Goal: Task Accomplishment & Management: Complete application form

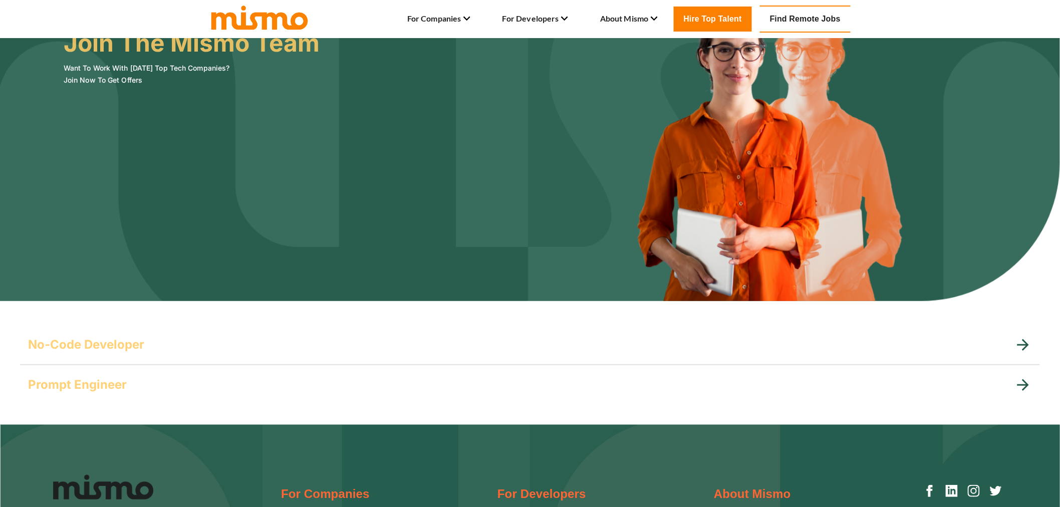
scroll to position [167, 0]
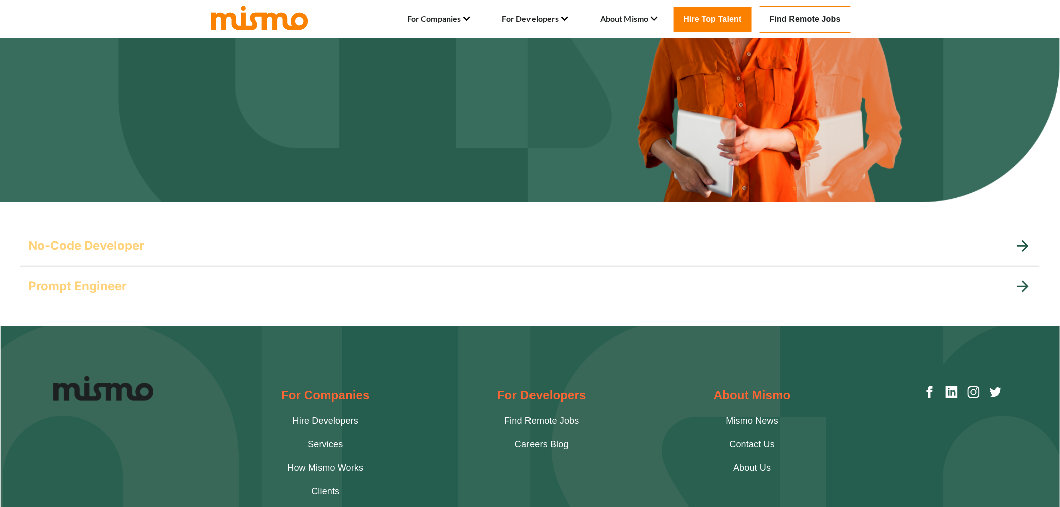
click at [206, 254] on div "No-Code Developer" at bounding box center [530, 246] width 1020 height 40
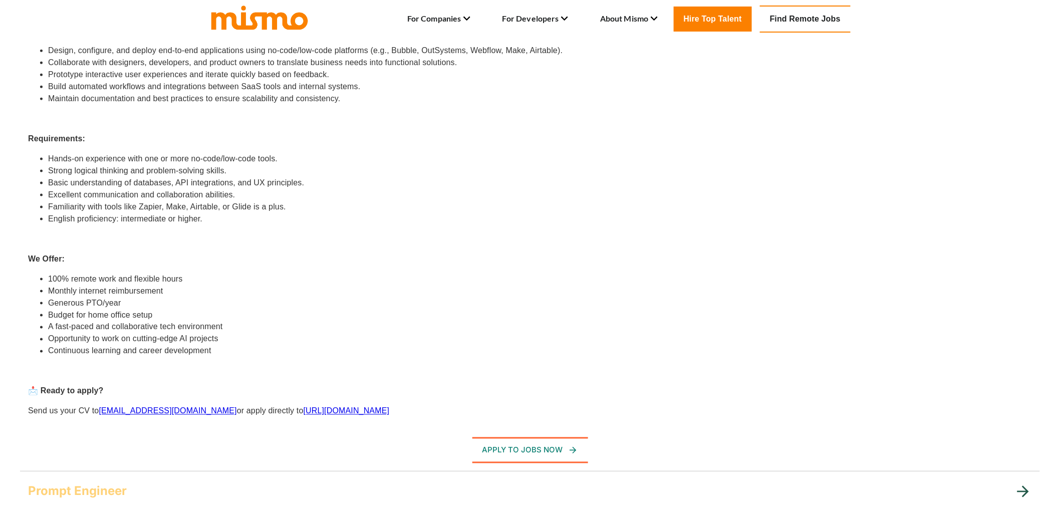
scroll to position [668, 0]
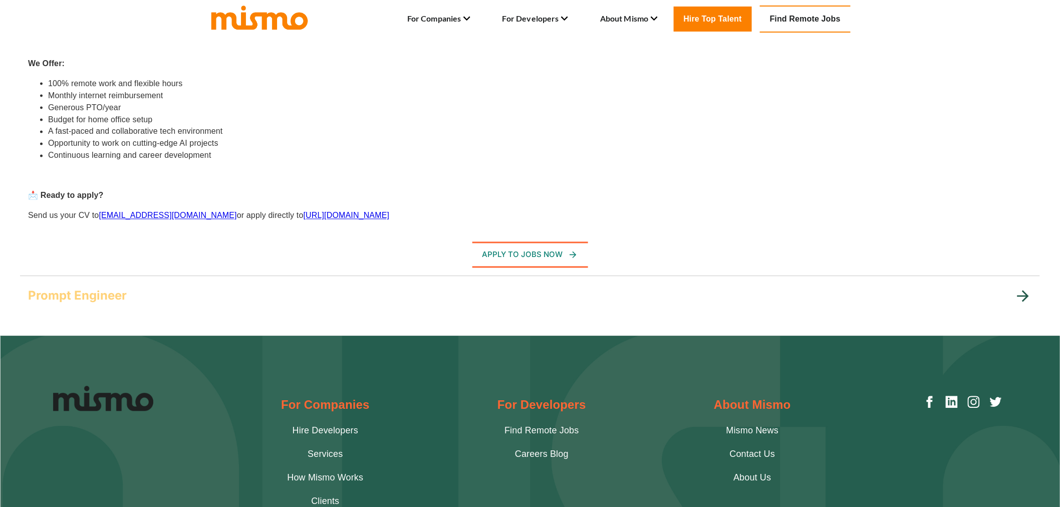
click at [221, 276] on div "Prompt Engineer Are you passionate about AI and fascinated by the power of lang…" at bounding box center [530, 296] width 1020 height 40
click at [225, 282] on div "Prompt Engineer" at bounding box center [530, 296] width 1020 height 40
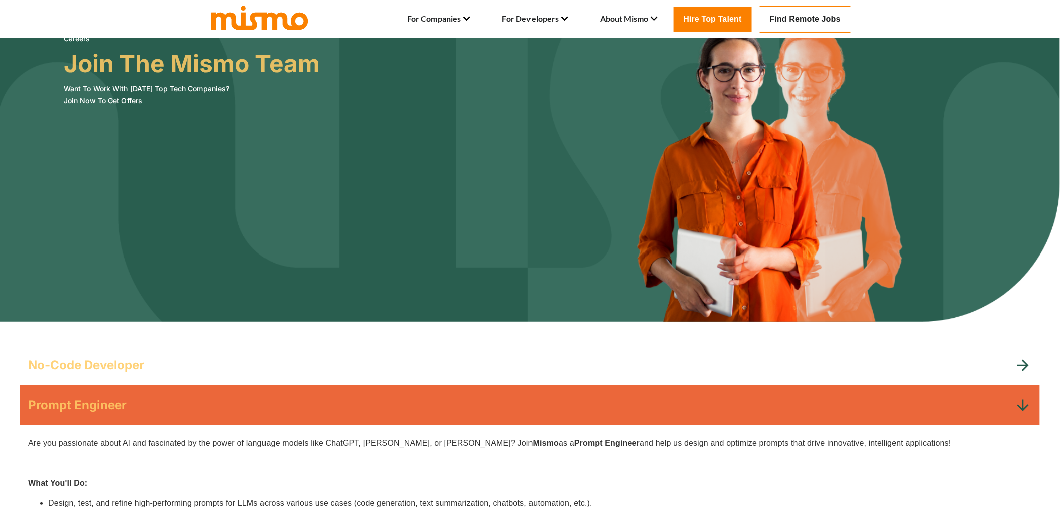
scroll to position [0, 0]
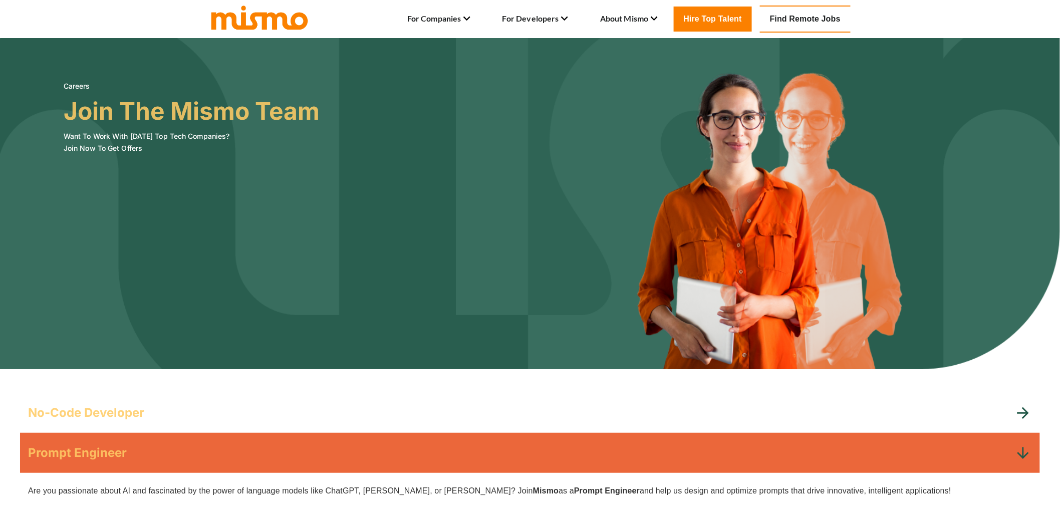
click at [791, 22] on link "Find Remote Jobs" at bounding box center [805, 19] width 91 height 27
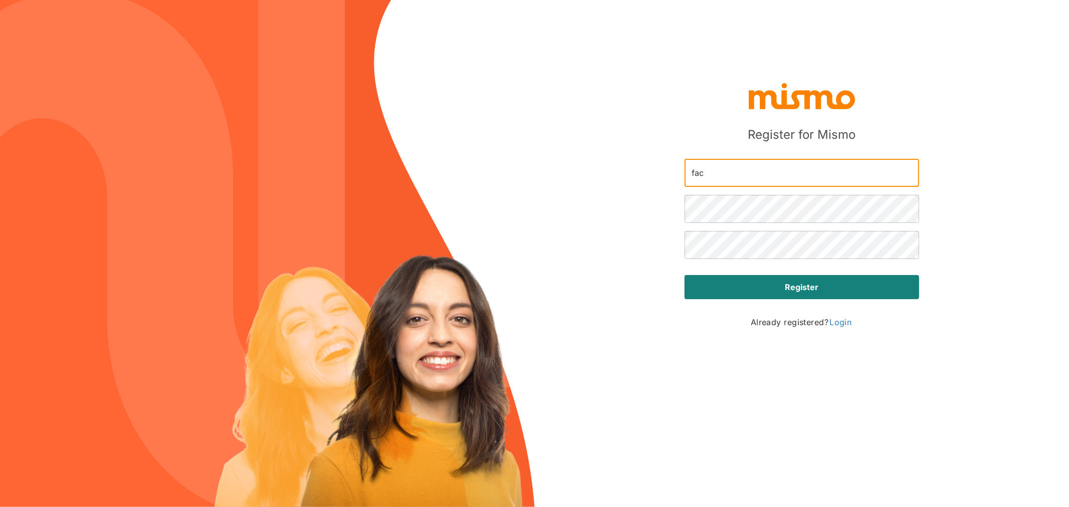
type input "[EMAIL_ADDRESS][PERSON_NAME][DOMAIN_NAME]"
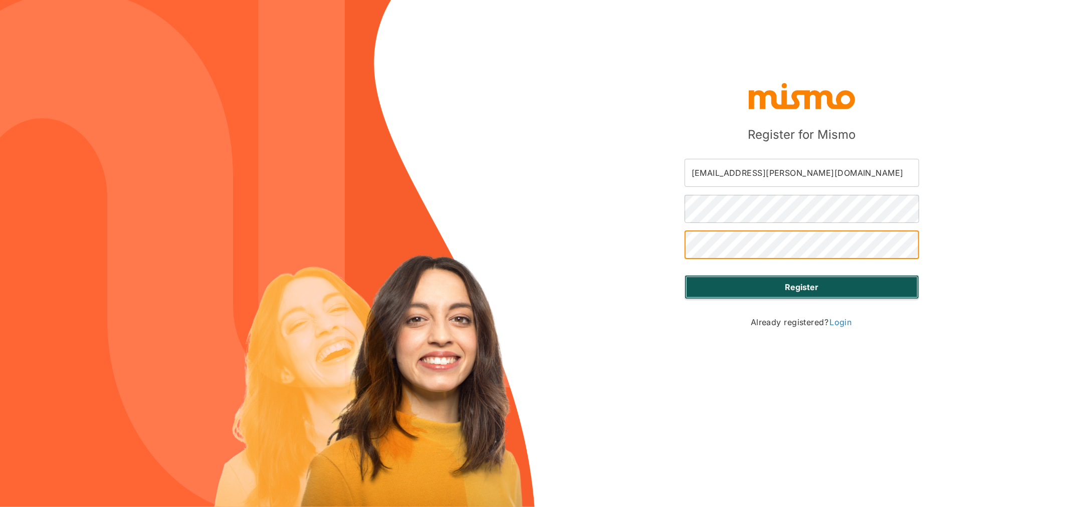
click at [808, 278] on button "Register" at bounding box center [802, 287] width 235 height 24
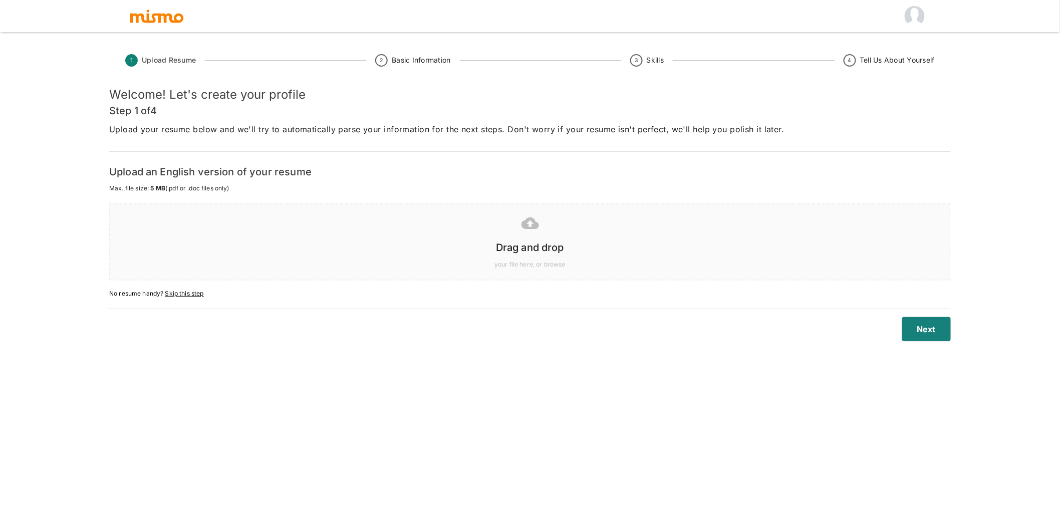
click at [652, 250] on h6 "Drag and drop" at bounding box center [530, 248] width 820 height 16
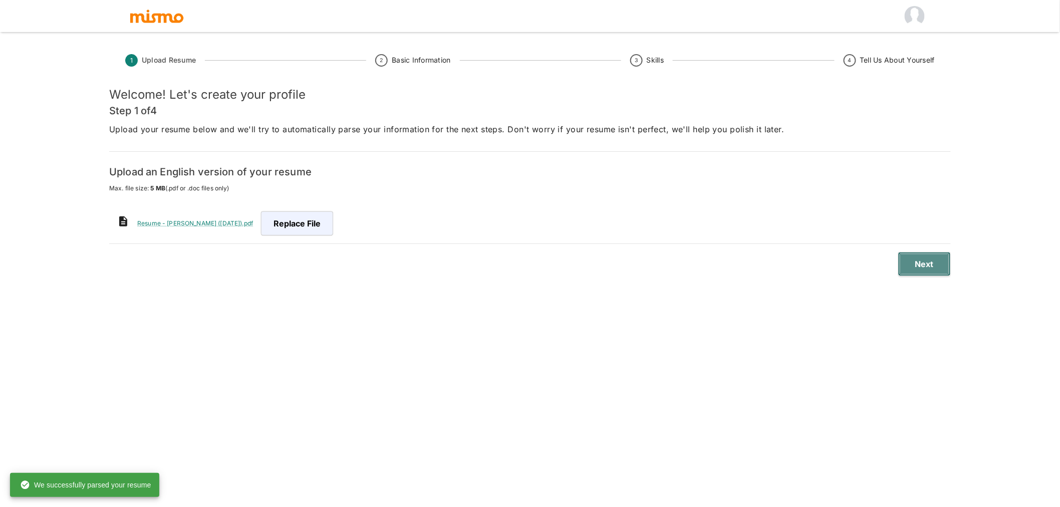
click at [921, 261] on button "Next" at bounding box center [925, 264] width 53 height 24
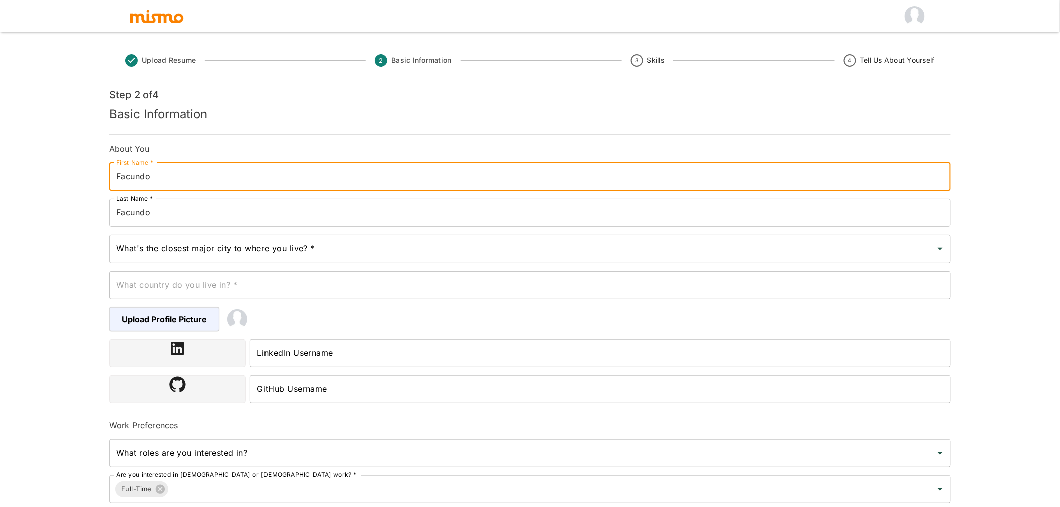
type input "Facundo"
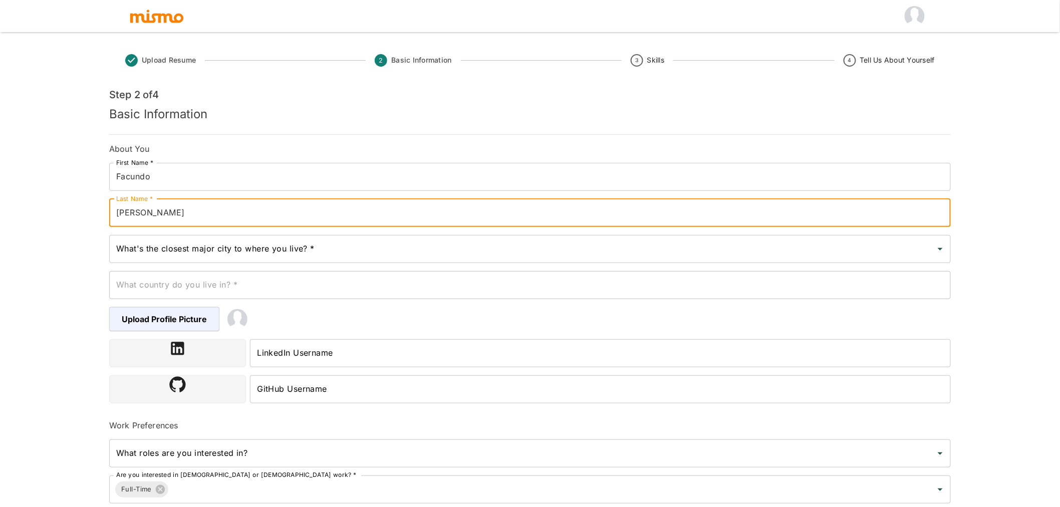
type input "[PERSON_NAME]"
click at [38, 222] on div "Upload Resume 2 Basic Information 3 Skills 4 Tell Us About Yourself Step 2 of 4…" at bounding box center [530, 265] width 1060 height 531
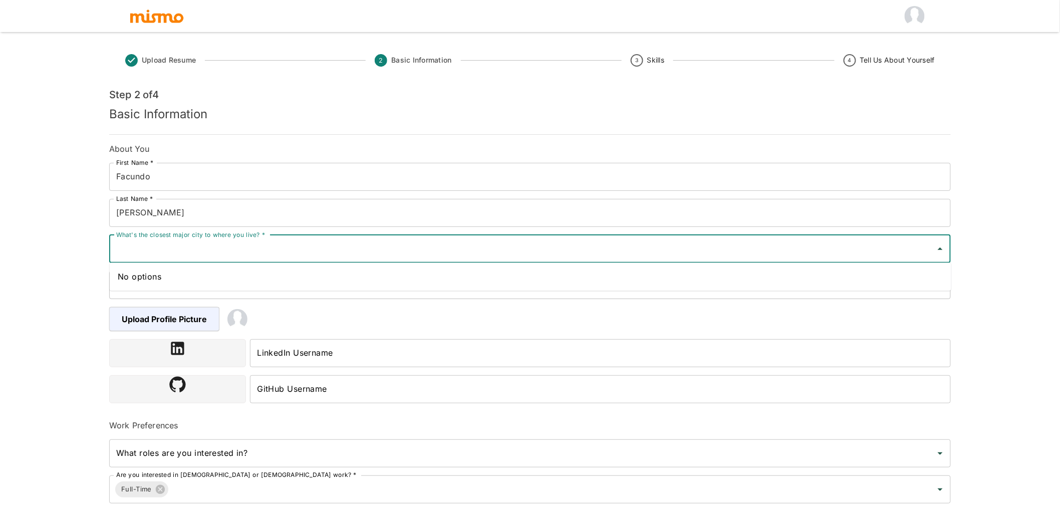
click at [149, 252] on input "What's the closest major city to where you live? *" at bounding box center [523, 249] width 818 height 19
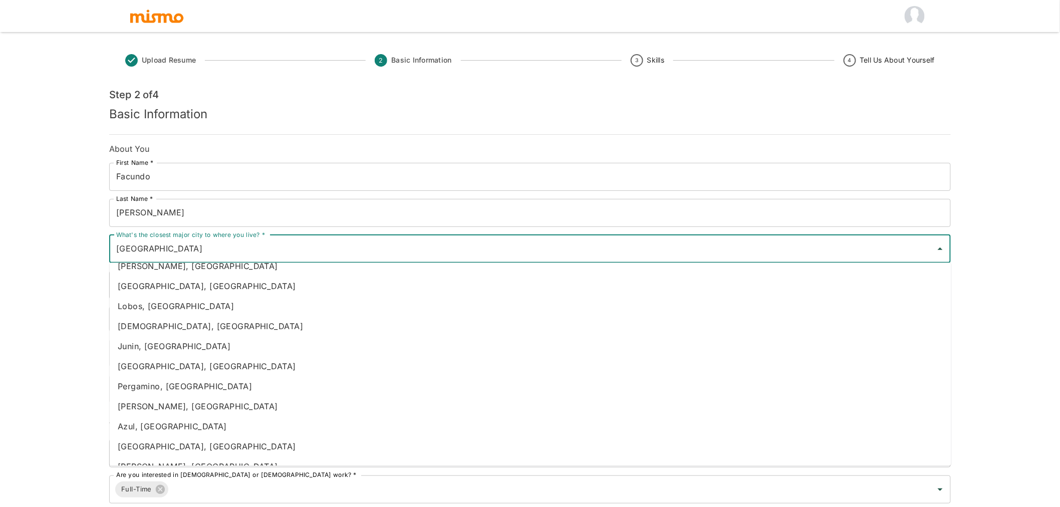
scroll to position [487, 0]
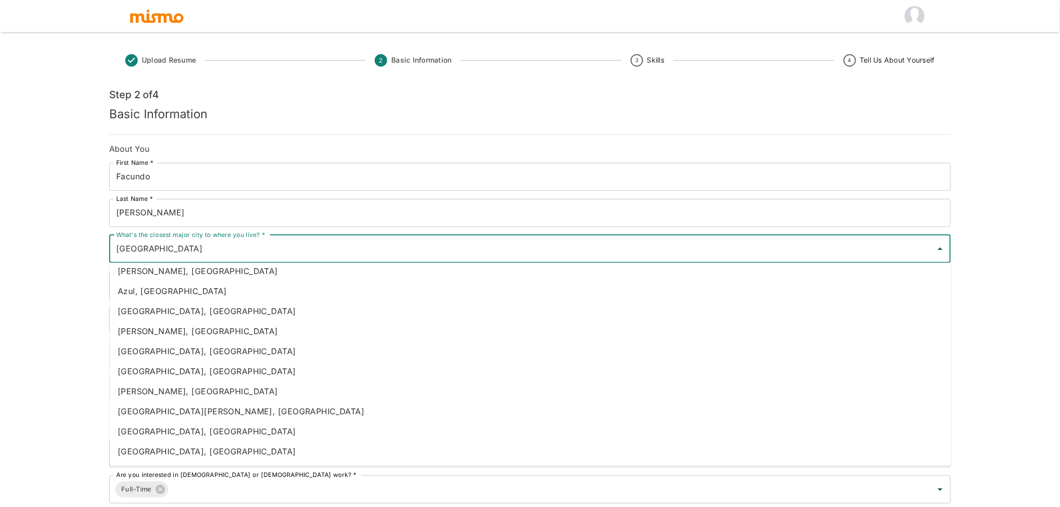
click at [212, 447] on li "[GEOGRAPHIC_DATA], [GEOGRAPHIC_DATA]" at bounding box center [531, 451] width 842 height 20
type input "[GEOGRAPHIC_DATA], [GEOGRAPHIC_DATA]"
type input "[GEOGRAPHIC_DATA]"
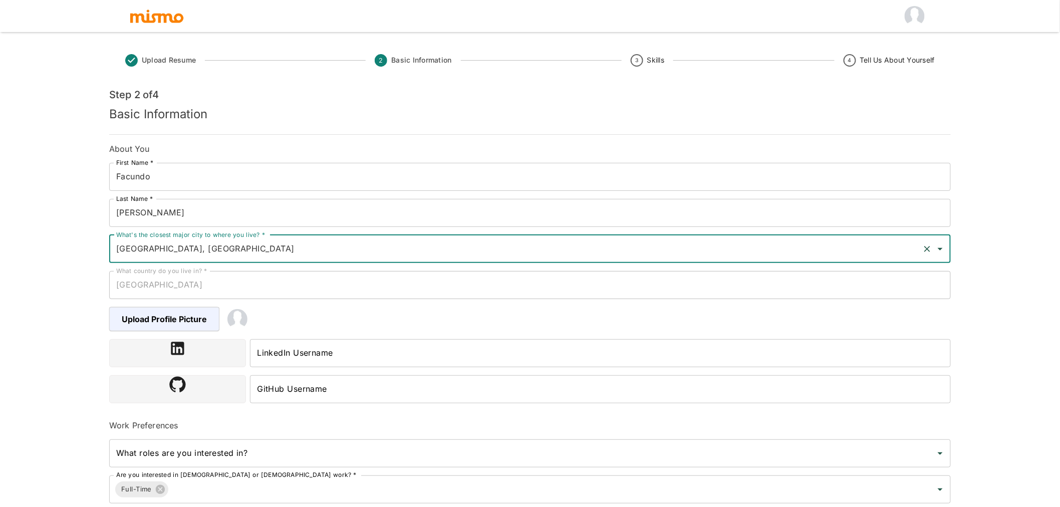
type input "[GEOGRAPHIC_DATA], [GEOGRAPHIC_DATA]"
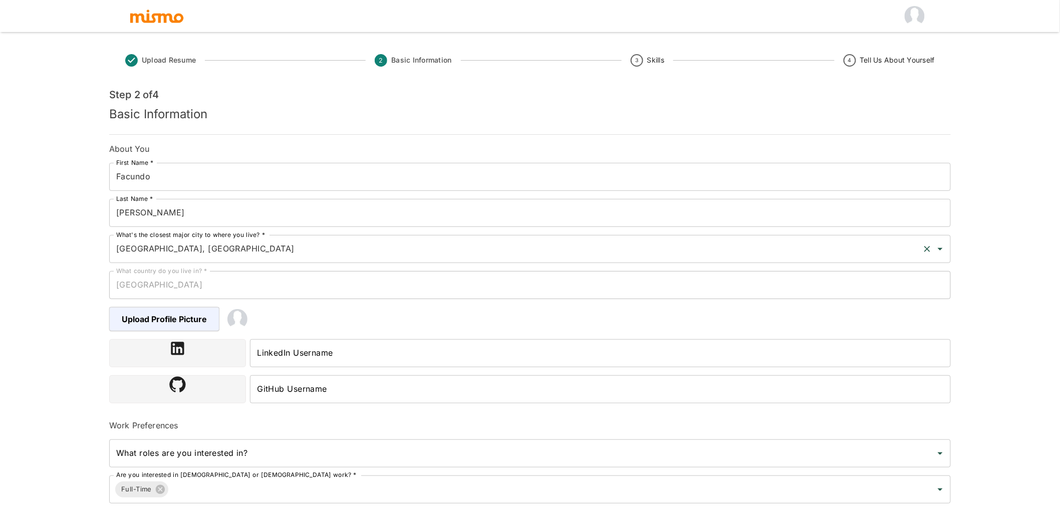
click at [256, 259] on div "[GEOGRAPHIC_DATA], [GEOGRAPHIC_DATA] What's the closest major city to where you…" at bounding box center [530, 249] width 842 height 28
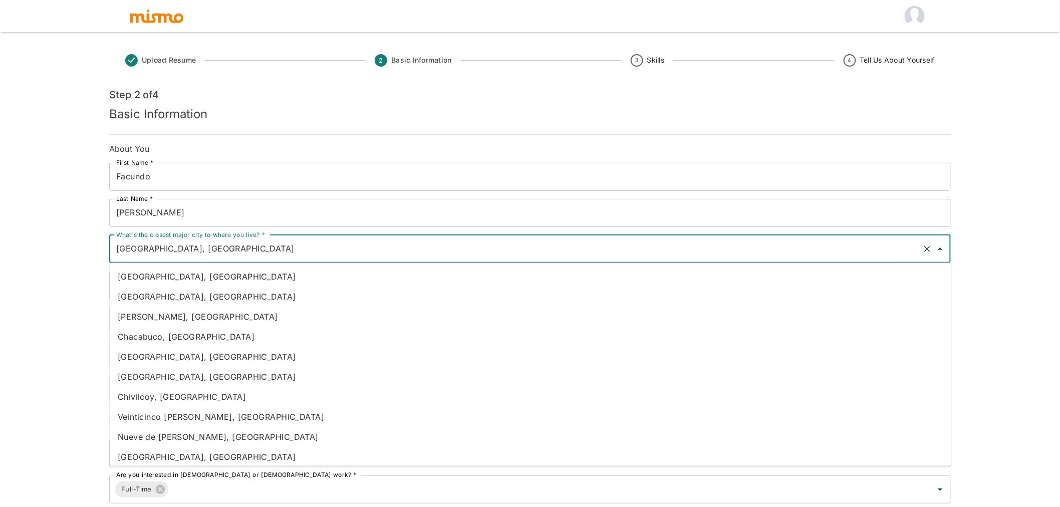
click at [256, 259] on div "[GEOGRAPHIC_DATA], [GEOGRAPHIC_DATA] What's the closest major city to where you…" at bounding box center [530, 249] width 842 height 28
click at [64, 275] on div "Upload Resume 2 Basic Information 3 Skills 4 Tell Us About Yourself Step 2 of 4…" at bounding box center [530, 265] width 1060 height 531
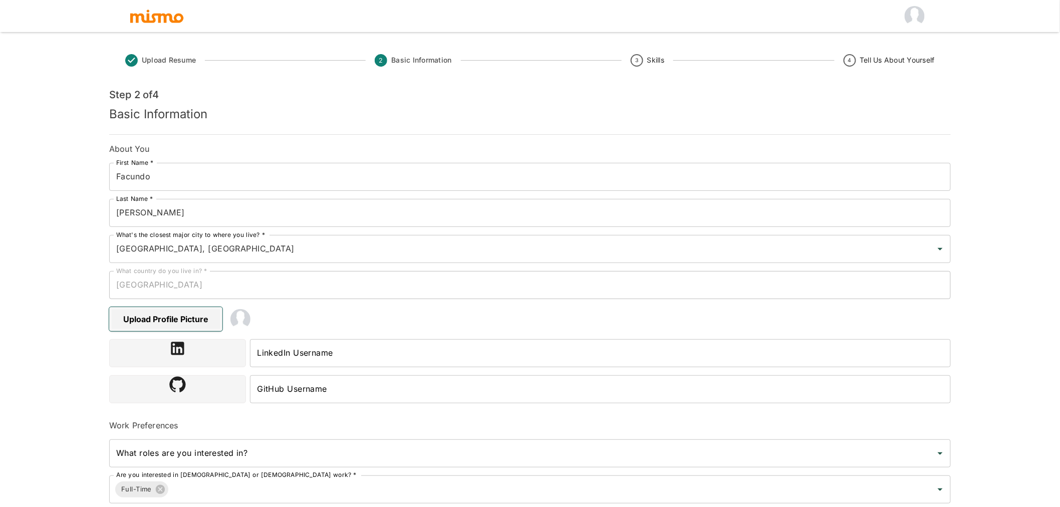
click at [171, 318] on span "Upload Profile Picture" at bounding box center [165, 319] width 113 height 24
click at [0, 0] on input "Upload Profile Picture" at bounding box center [0, 0] width 0 height 0
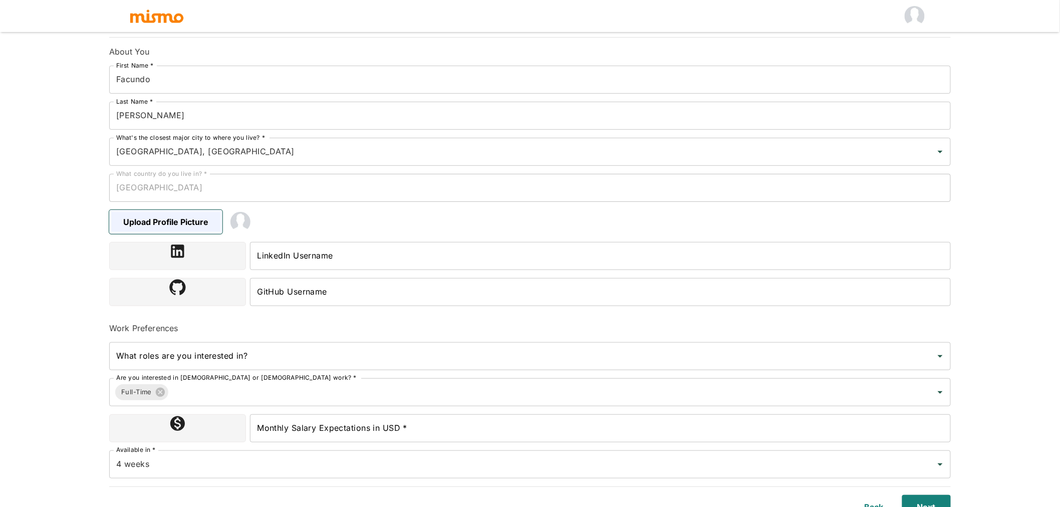
scroll to position [109, 0]
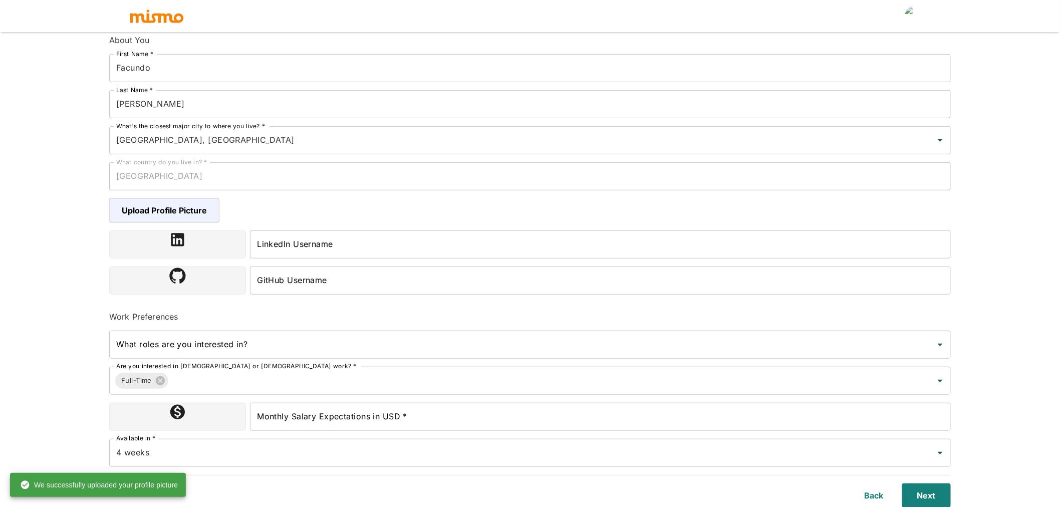
click at [274, 253] on input "LinkedIn Username" at bounding box center [600, 245] width 701 height 28
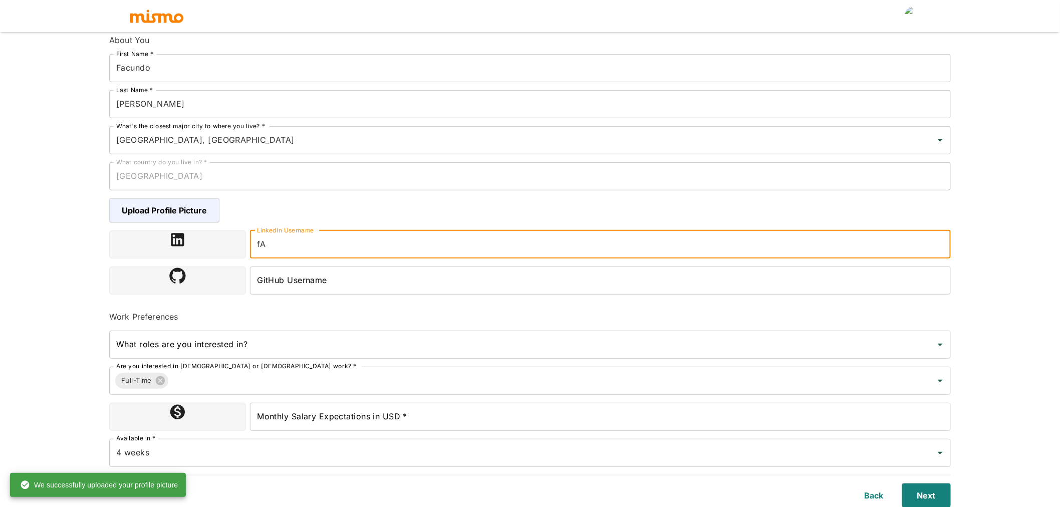
type input "f"
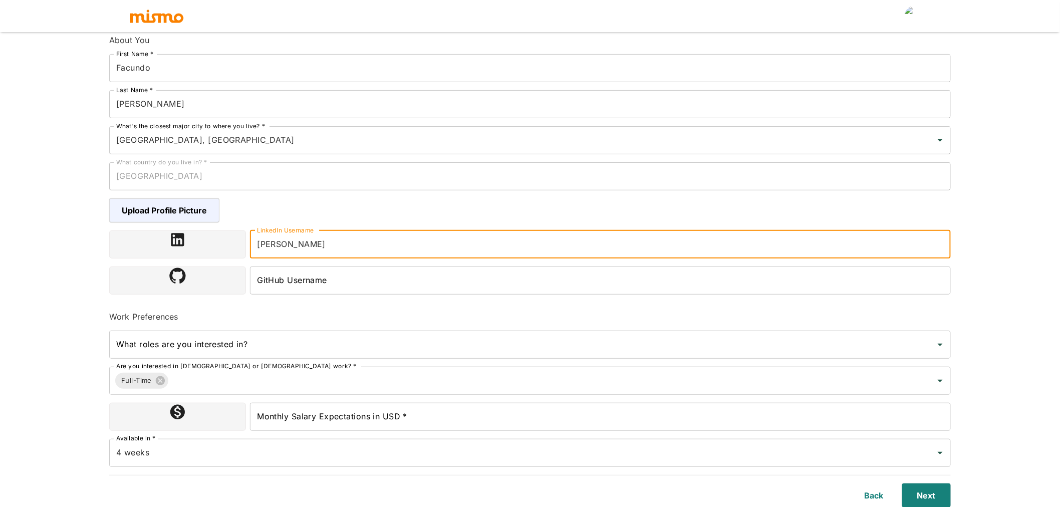
type input "[PERSON_NAME]"
click at [301, 306] on div "Work Preferences" at bounding box center [526, 313] width 850 height 20
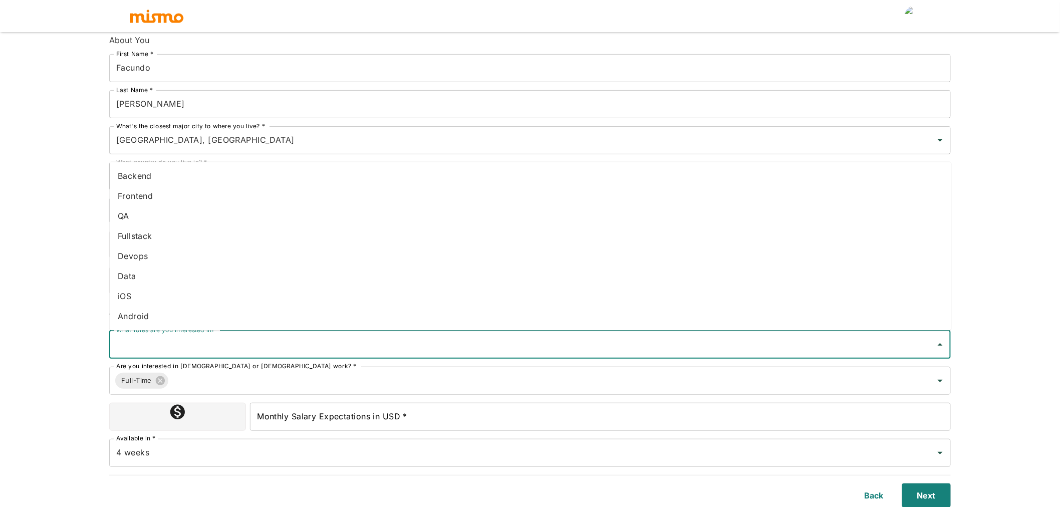
click at [294, 338] on input "What roles are you interested in?" at bounding box center [523, 344] width 818 height 19
click at [154, 179] on li "Backend" at bounding box center [531, 176] width 842 height 20
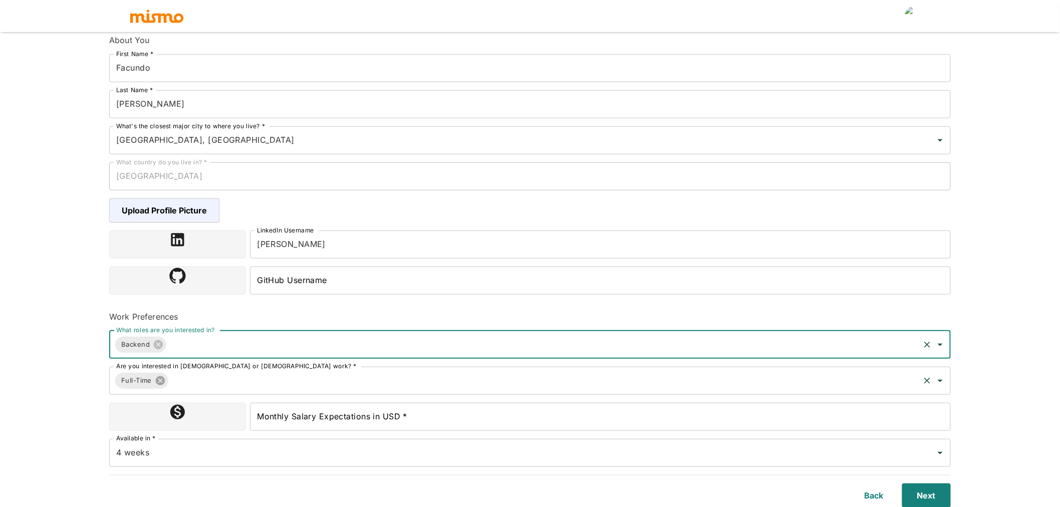
click at [161, 378] on icon at bounding box center [160, 380] width 11 height 11
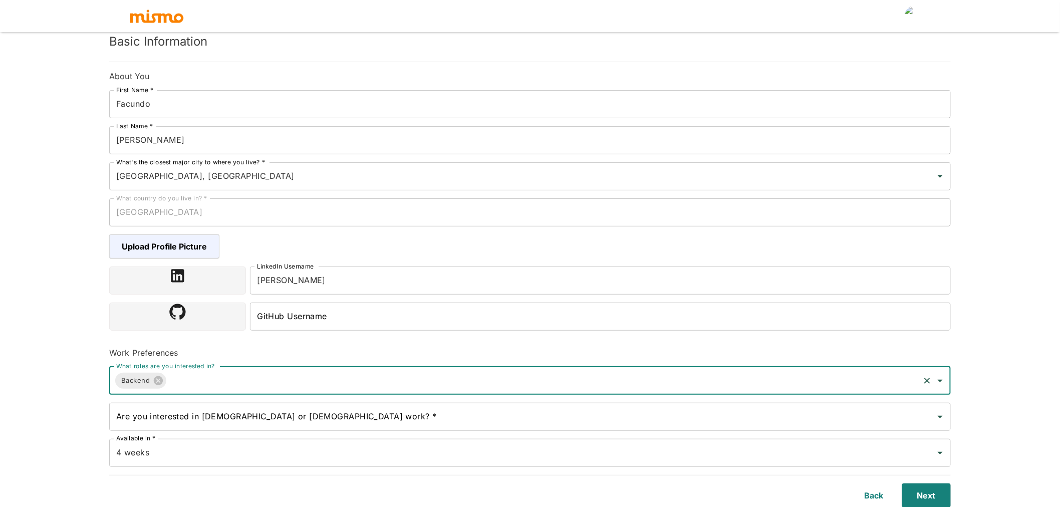
click at [201, 421] on input "Are you interested in [DEMOGRAPHIC_DATA] or [DEMOGRAPHIC_DATA] work? *" at bounding box center [523, 416] width 818 height 19
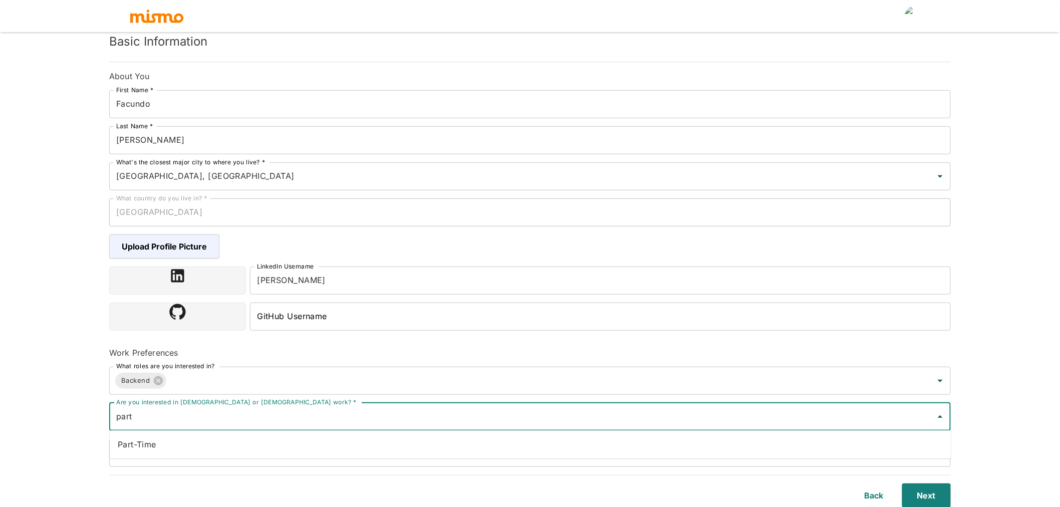
type input "part-"
click at [177, 442] on li "Part-Time" at bounding box center [531, 444] width 842 height 20
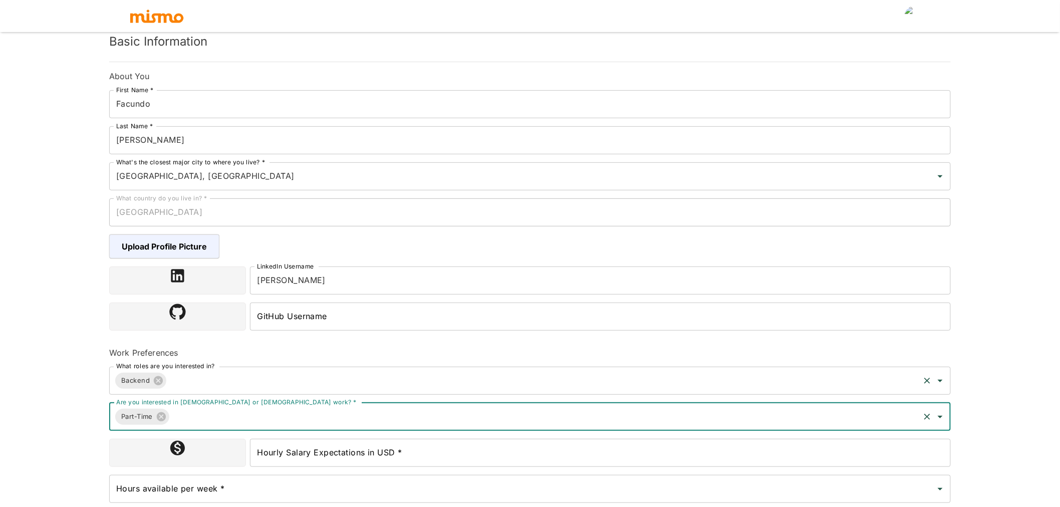
click at [202, 377] on input "What roles are you interested in?" at bounding box center [543, 380] width 751 height 19
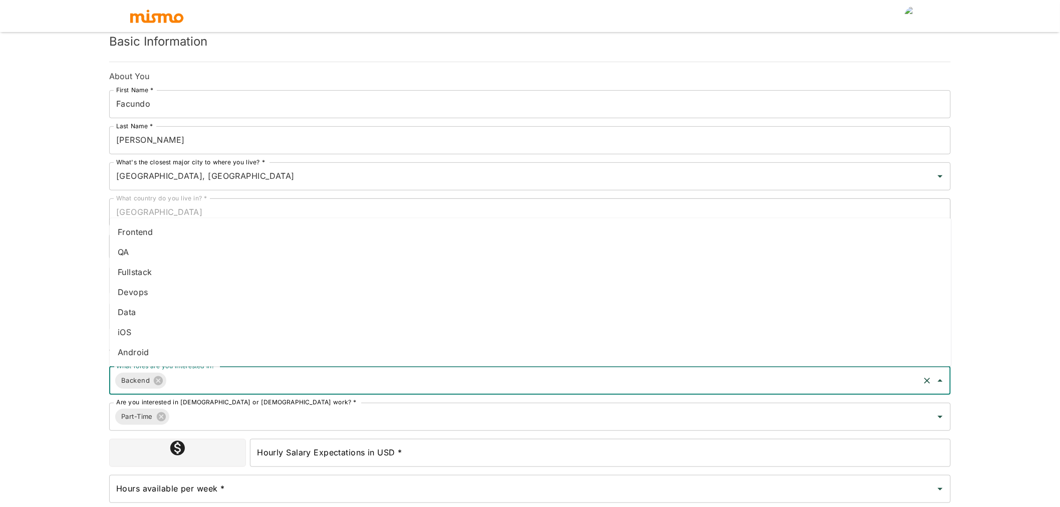
click at [156, 319] on li "Data" at bounding box center [531, 312] width 842 height 20
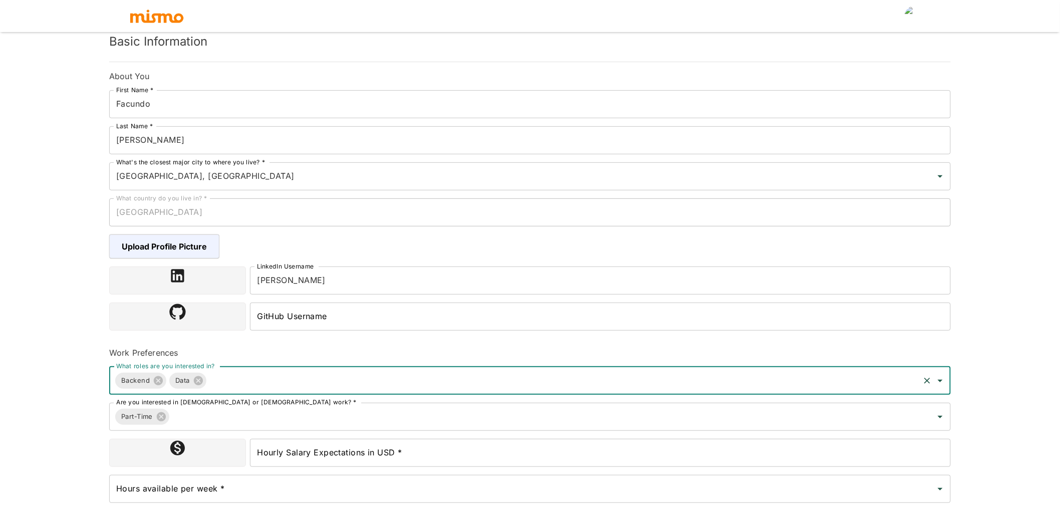
click at [228, 378] on input "What roles are you interested in?" at bounding box center [563, 380] width 711 height 19
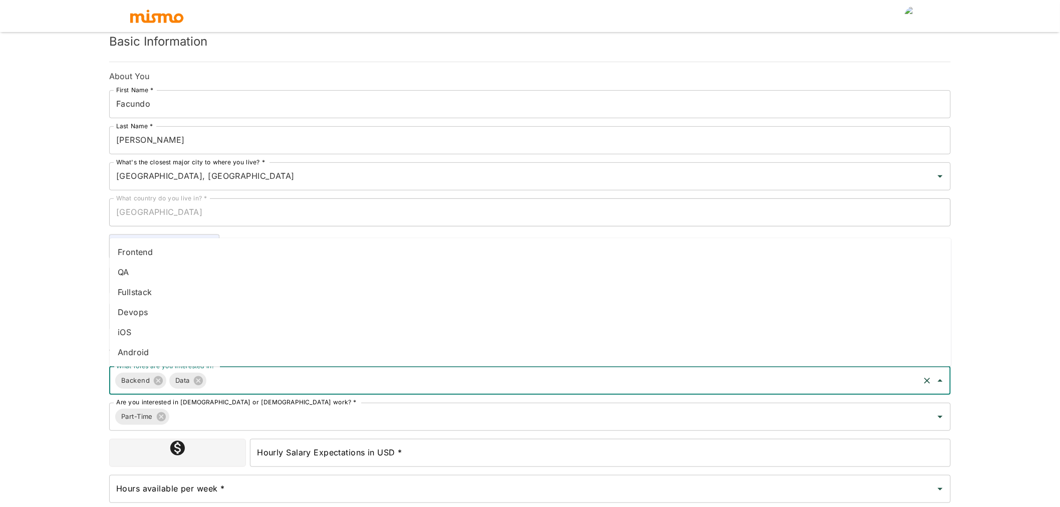
click at [199, 311] on li "Devops" at bounding box center [531, 312] width 842 height 20
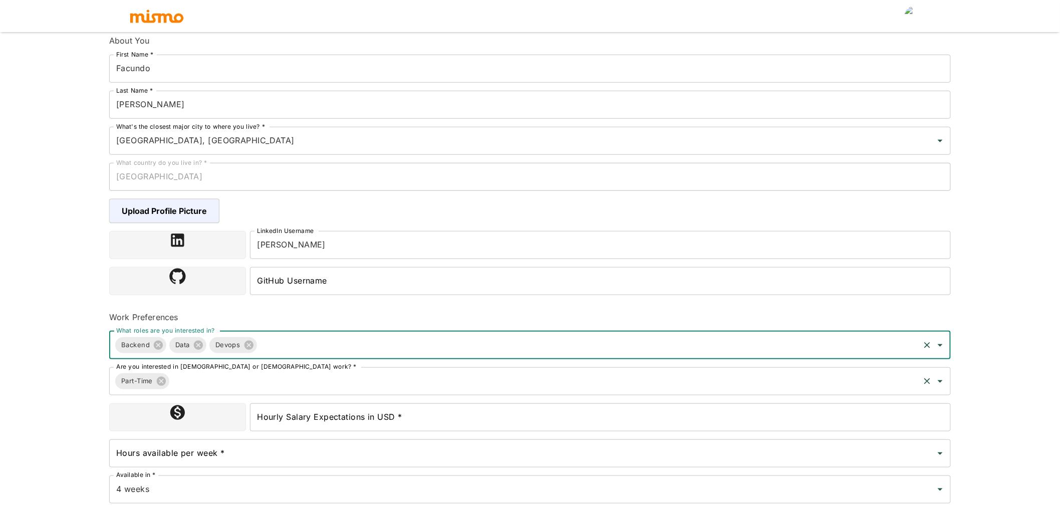
scroll to position [145, 0]
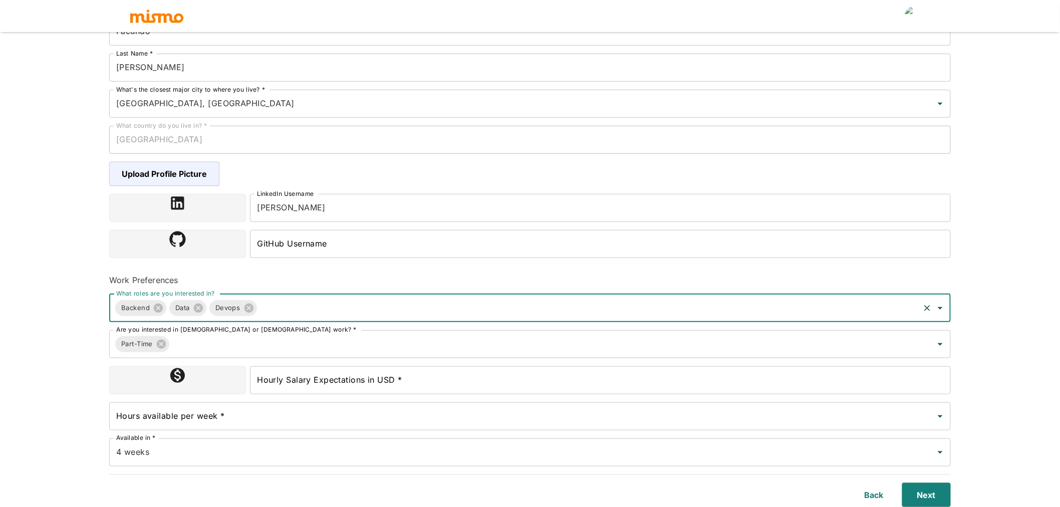
click at [303, 379] on input "Hourly Salary Expectations in USD *" at bounding box center [600, 380] width 701 height 28
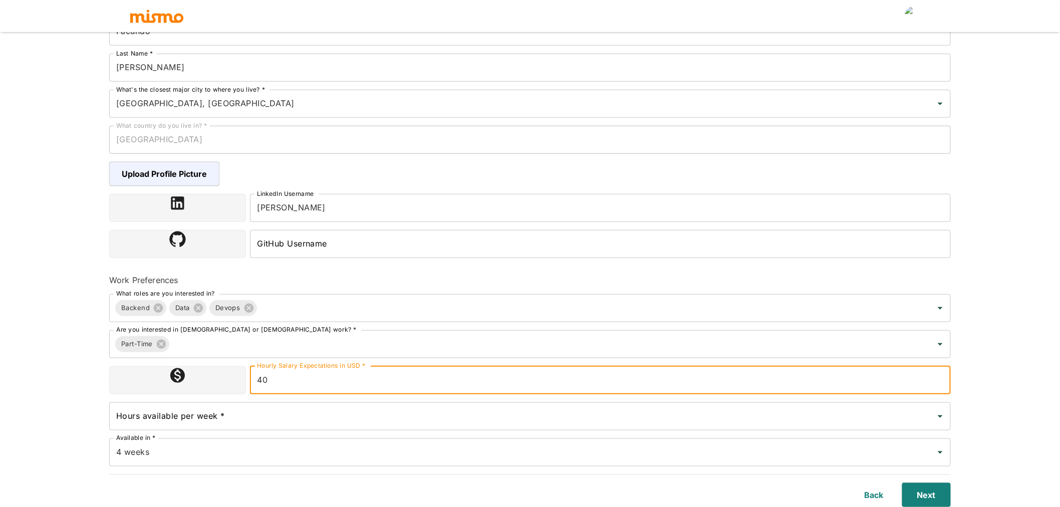
type input "40"
click at [315, 417] on input "Hours available per week *" at bounding box center [523, 416] width 818 height 19
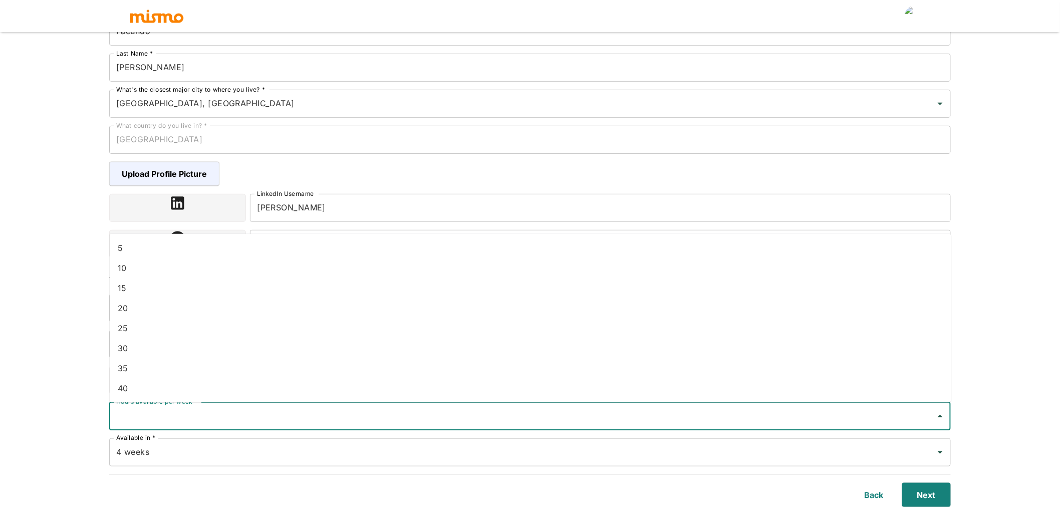
click at [196, 301] on li "20" at bounding box center [531, 308] width 842 height 20
type input "20"
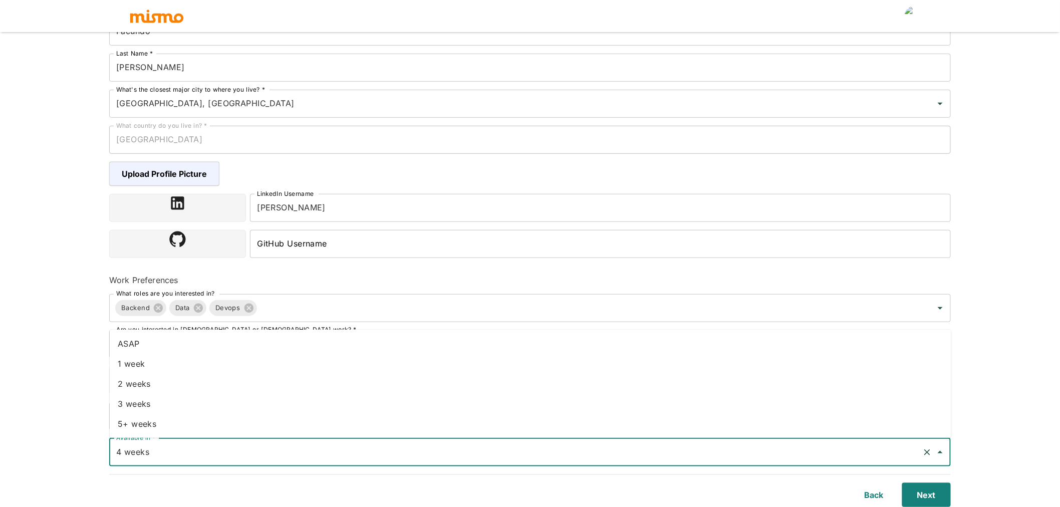
click at [805, 457] on input "4 weeks" at bounding box center [516, 452] width 805 height 19
click at [247, 389] on li "2 weeks" at bounding box center [531, 384] width 842 height 20
type input "2 weeks"
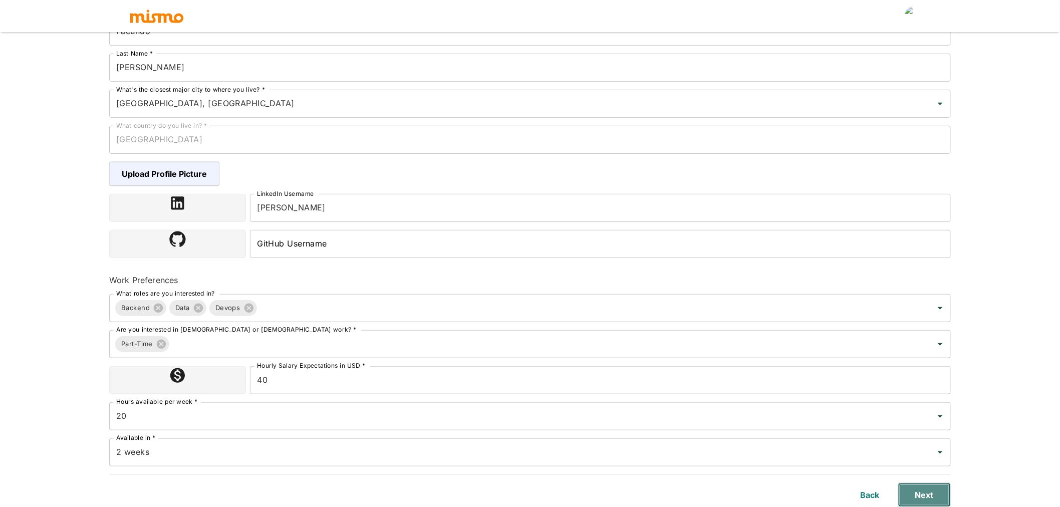
click at [924, 490] on button "Next" at bounding box center [925, 495] width 53 height 24
click at [927, 498] on button "Next" at bounding box center [925, 495] width 53 height 24
click at [910, 497] on button "Next" at bounding box center [925, 495] width 53 height 24
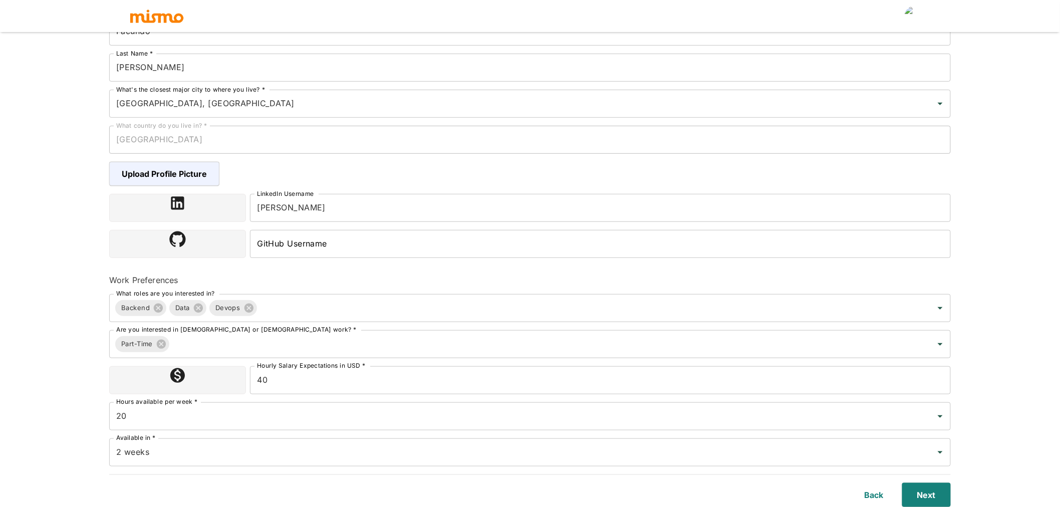
click at [298, 246] on input "GitHub Username" at bounding box center [600, 244] width 701 height 28
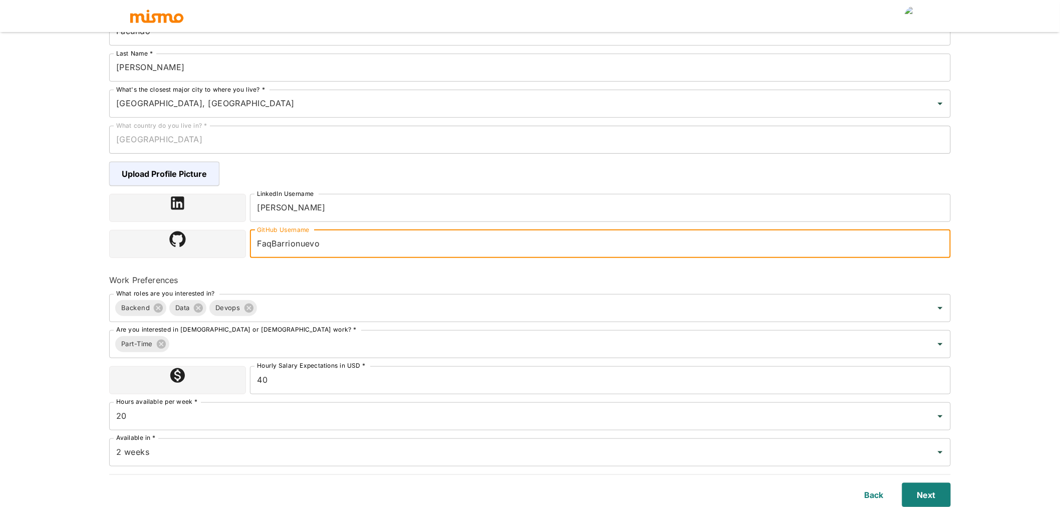
type input "FaqBarrionuevo"
click at [930, 487] on button "Next" at bounding box center [925, 495] width 53 height 24
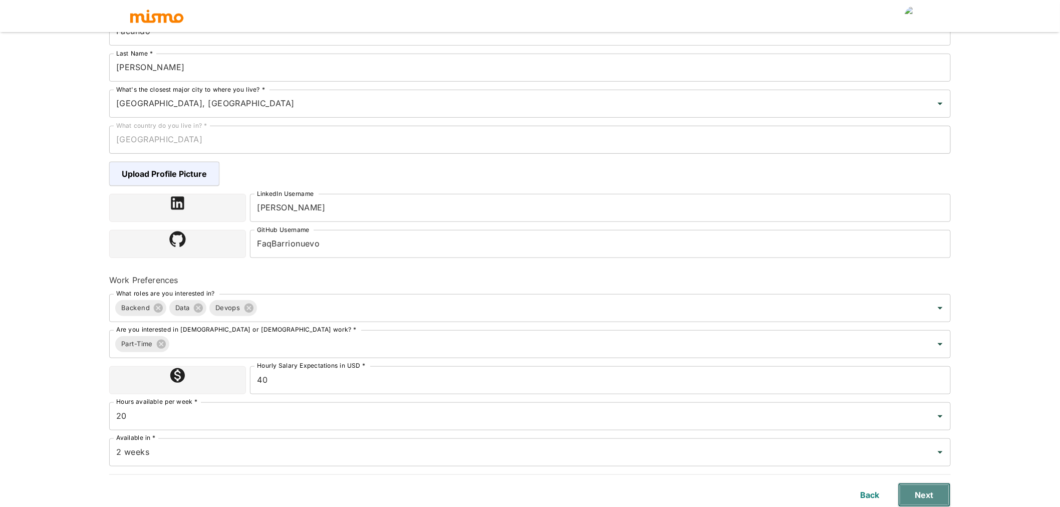
click at [928, 497] on button "Next" at bounding box center [925, 495] width 53 height 24
click at [931, 489] on button "Next" at bounding box center [925, 495] width 53 height 24
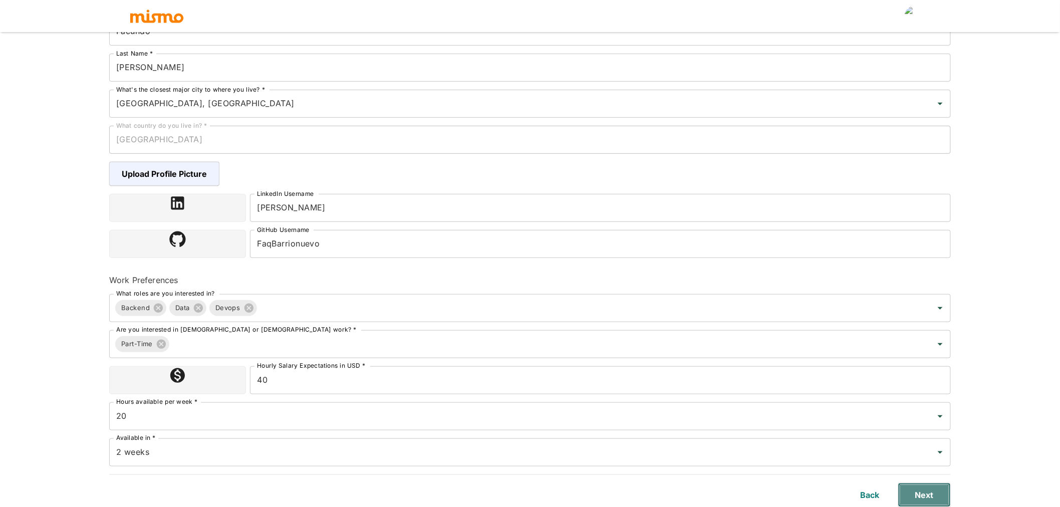
click at [931, 489] on button "Next" at bounding box center [925, 495] width 53 height 24
click at [930, 489] on button "Next" at bounding box center [925, 495] width 53 height 24
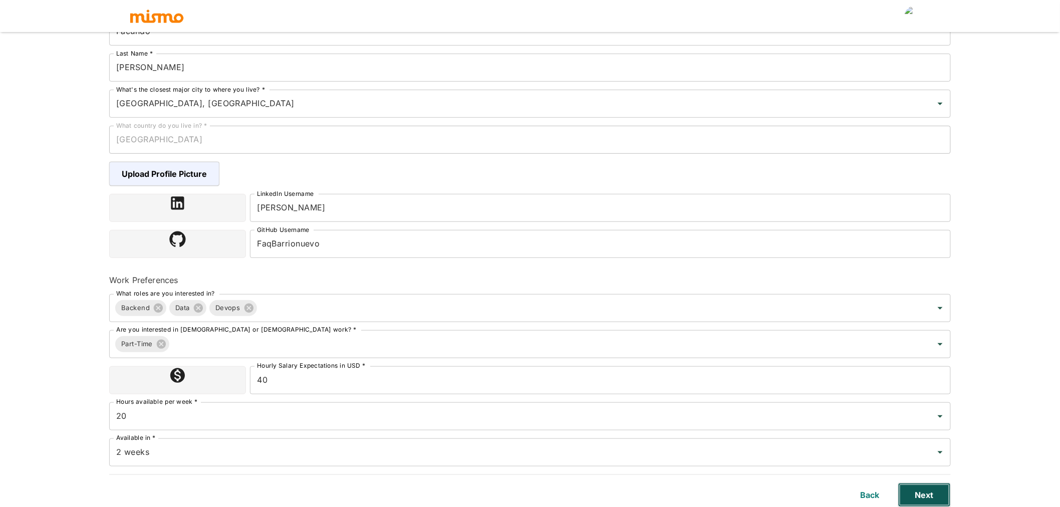
click at [930, 489] on button "Next" at bounding box center [925, 495] width 53 height 24
click at [928, 492] on button "Next" at bounding box center [925, 495] width 53 height 24
click at [923, 491] on button "Next" at bounding box center [925, 495] width 53 height 24
click at [921, 491] on button "Next" at bounding box center [925, 495] width 53 height 24
drag, startPoint x: 930, startPoint y: 495, endPoint x: 923, endPoint y: 497, distance: 7.3
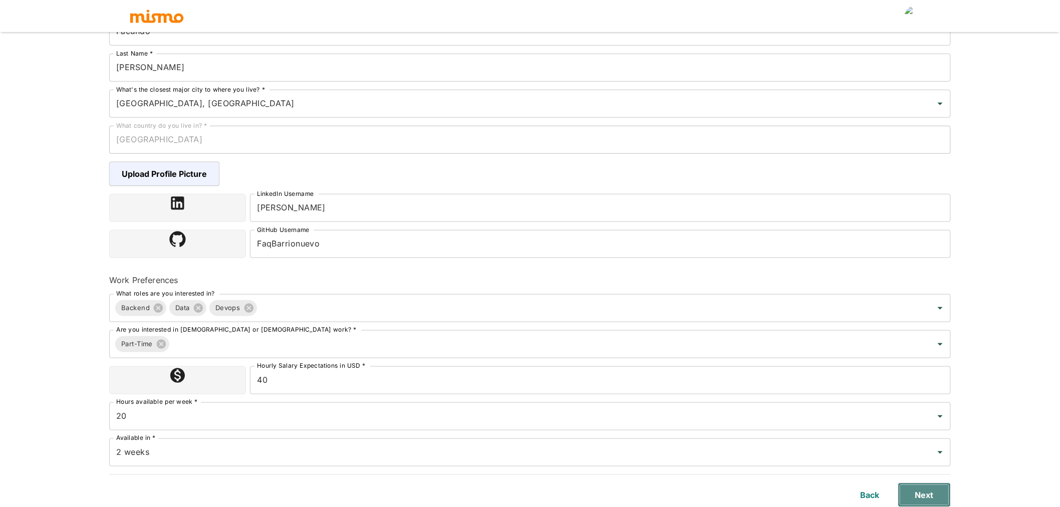
click at [930, 496] on button "Next" at bounding box center [925, 495] width 53 height 24
click at [923, 497] on button "Next" at bounding box center [925, 495] width 53 height 24
click at [928, 494] on button "Next" at bounding box center [925, 495] width 53 height 24
drag, startPoint x: 928, startPoint y: 495, endPoint x: 923, endPoint y: 494, distance: 5.5
click at [925, 495] on button "Next" at bounding box center [925, 495] width 53 height 24
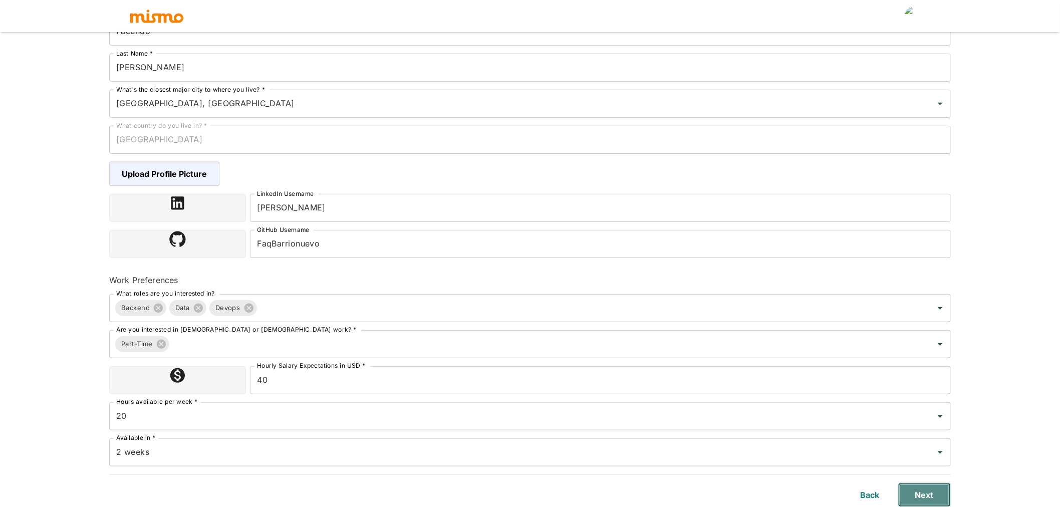
click at [923, 494] on button "Next" at bounding box center [925, 495] width 53 height 24
click at [926, 494] on button "Next" at bounding box center [925, 495] width 53 height 24
click at [927, 494] on button "Next" at bounding box center [925, 495] width 53 height 24
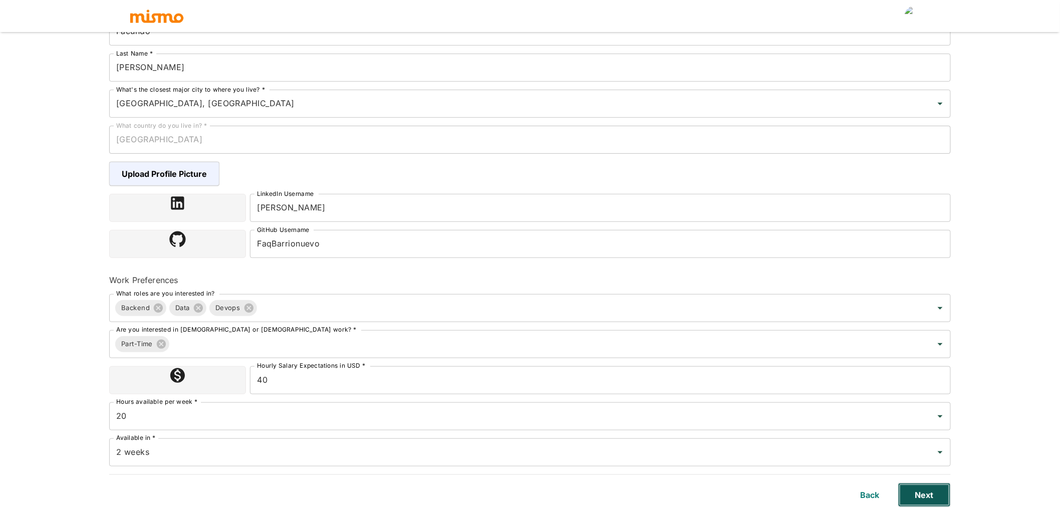
scroll to position [0, 0]
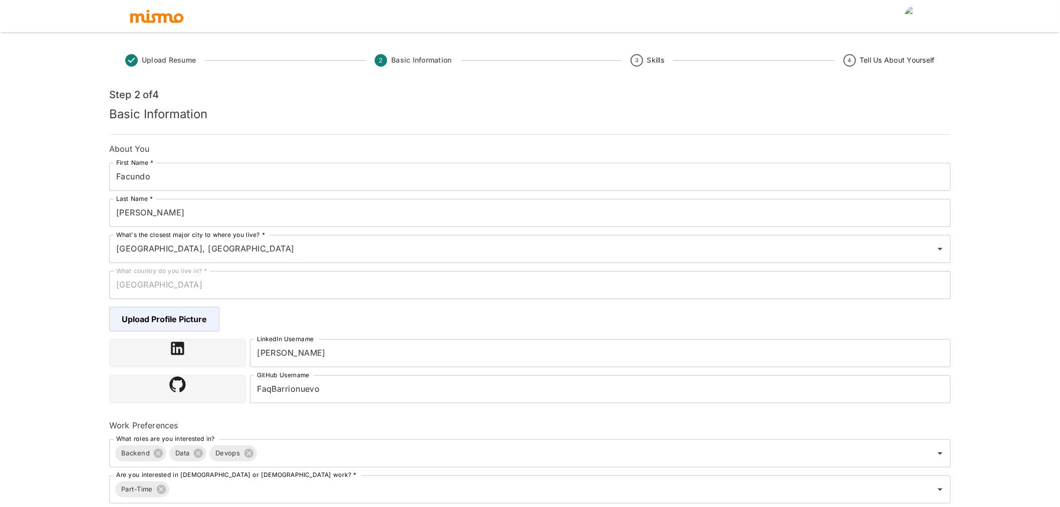
click at [638, 59] on circle at bounding box center [637, 60] width 11 height 11
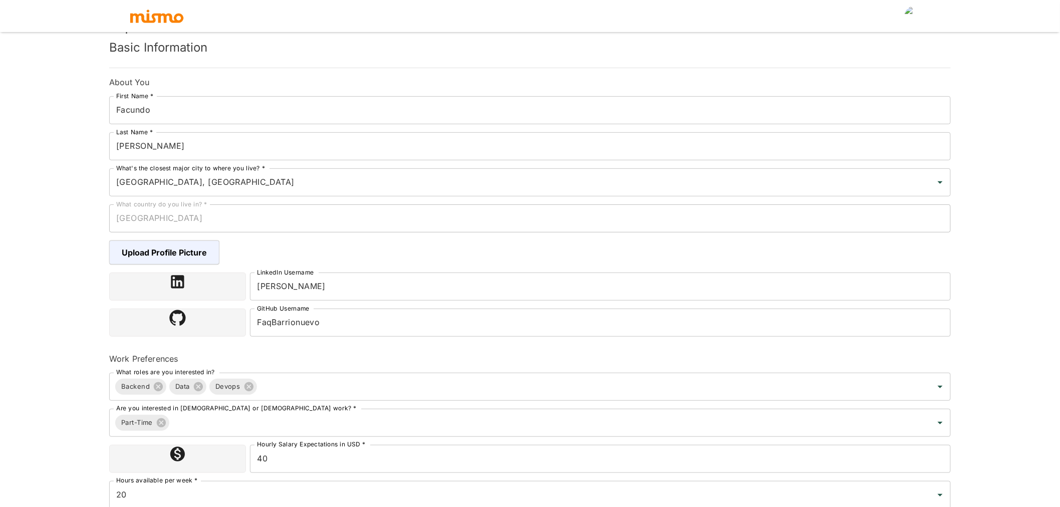
scroll to position [145, 0]
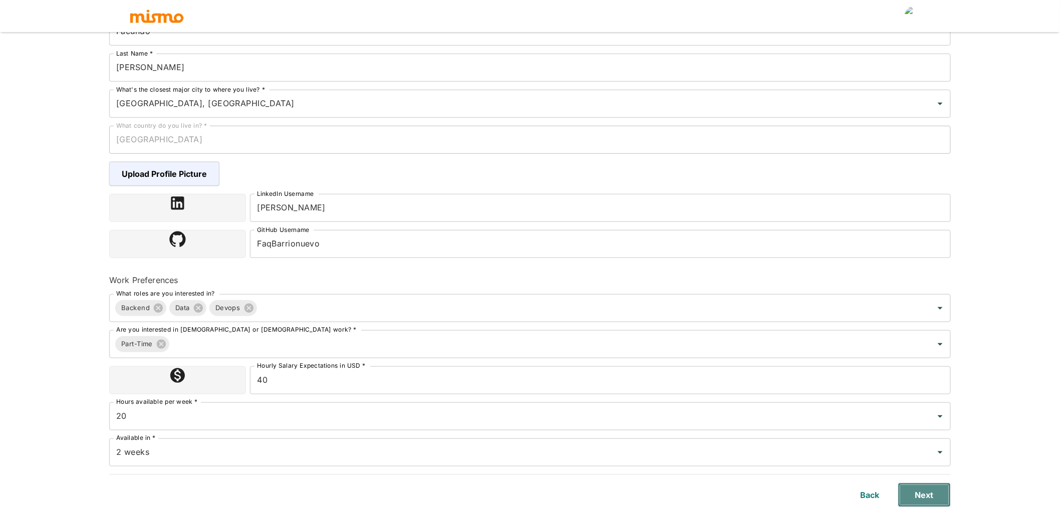
click at [935, 490] on button "Next" at bounding box center [925, 495] width 53 height 24
